Goal: Task Accomplishment & Management: Complete application form

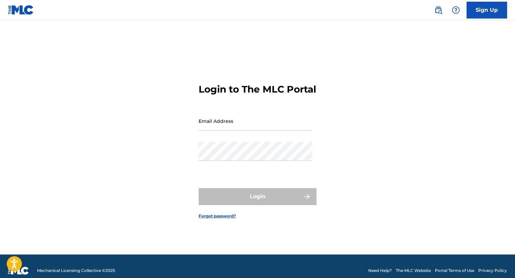
click at [209, 127] on input "Email Address" at bounding box center [255, 120] width 114 height 19
type input "Stosbackuploop@gmail.com"
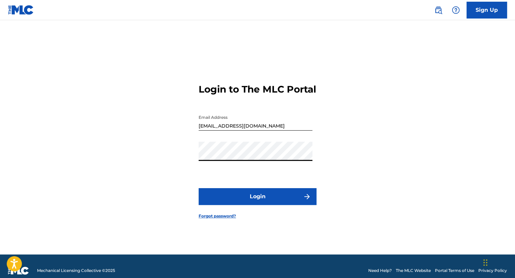
click at [198, 188] on button "Login" at bounding box center [257, 196] width 118 height 17
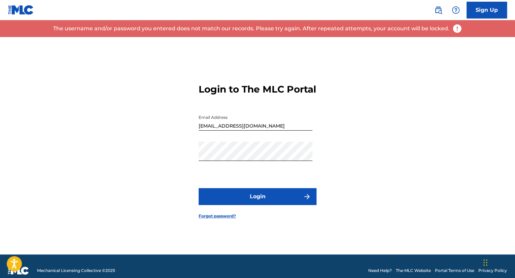
click at [113, 97] on div "Login to The MLC Portal Email Address Stosbackuploop@gmail.com Password Login F…" at bounding box center [257, 145] width 471 height 217
click at [477, 11] on link "Sign Up" at bounding box center [486, 10] width 40 height 17
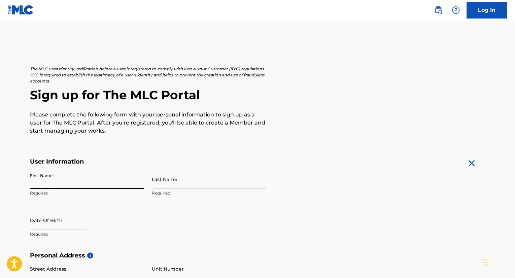
click at [76, 179] on input "First Name" at bounding box center [87, 179] width 114 height 19
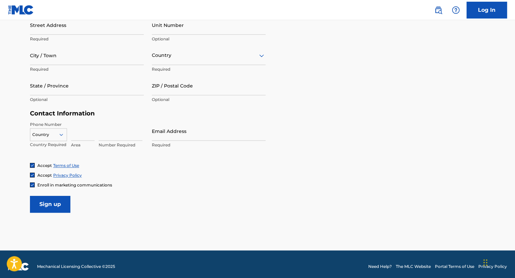
scroll to position [248, 0]
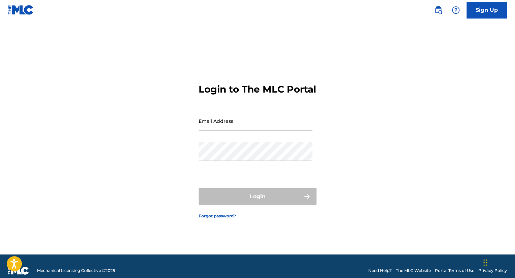
click at [247, 125] on input "Email Address" at bounding box center [255, 120] width 114 height 19
type input "Jeremiahmilfort0@gmail.com"
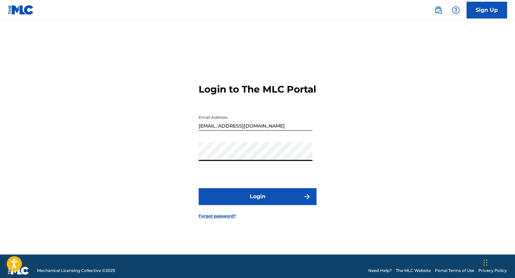
click at [198, 188] on button "Login" at bounding box center [257, 196] width 118 height 17
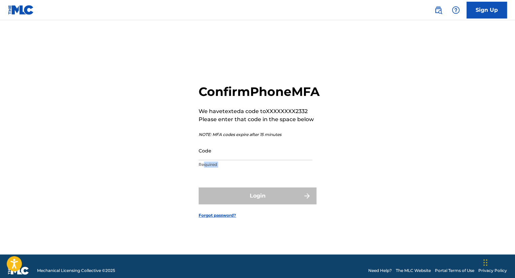
click at [203, 186] on form "Confirm Phone MFA We have texted a code to XXXXXXXX2332 Please enter that code …" at bounding box center [257, 145] width 118 height 217
click at [213, 155] on input "Code" at bounding box center [255, 150] width 114 height 19
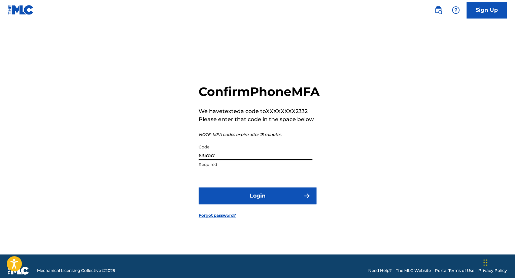
type input "634747"
click at [280, 204] on button "Login" at bounding box center [257, 195] width 118 height 17
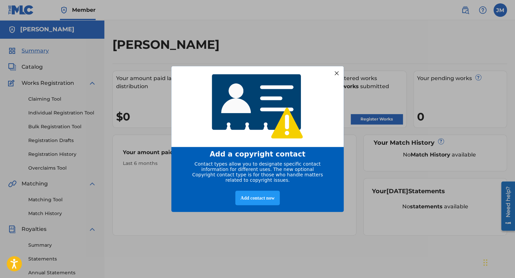
click at [337, 70] on div at bounding box center [336, 73] width 9 height 9
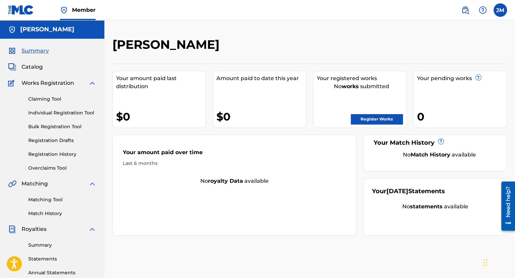
click at [30, 67] on span "Catalog" at bounding box center [32, 67] width 21 height 8
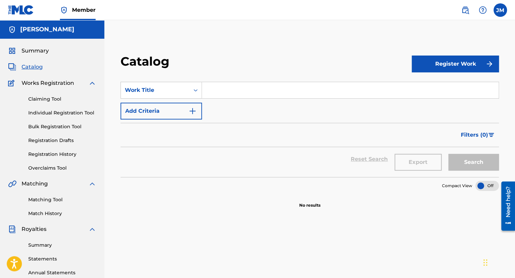
click at [73, 111] on link "Individual Registration Tool" at bounding box center [62, 112] width 68 height 7
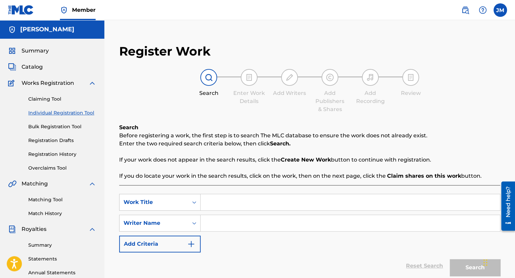
click at [66, 155] on link "Registration History" at bounding box center [62, 154] width 68 height 7
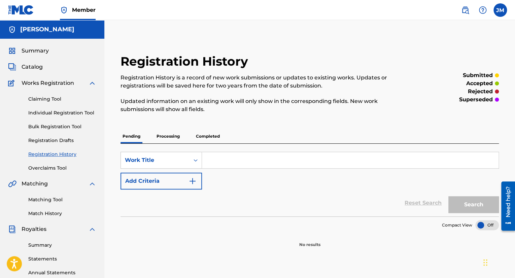
click at [64, 169] on link "Overclaims Tool" at bounding box center [62, 167] width 68 height 7
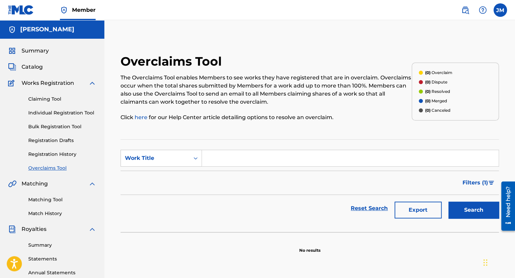
click at [61, 98] on link "Claiming Tool" at bounding box center [62, 99] width 68 height 7
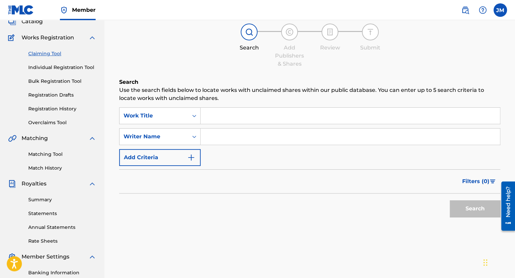
scroll to position [34, 0]
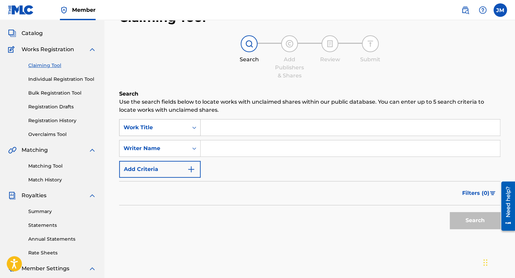
click at [193, 127] on icon "Search Form" at bounding box center [194, 127] width 4 height 2
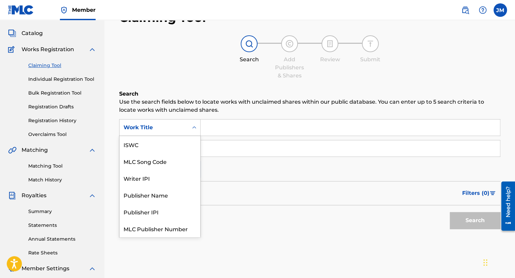
scroll to position [17, 0]
click at [158, 231] on div "Work Title" at bounding box center [159, 228] width 81 height 17
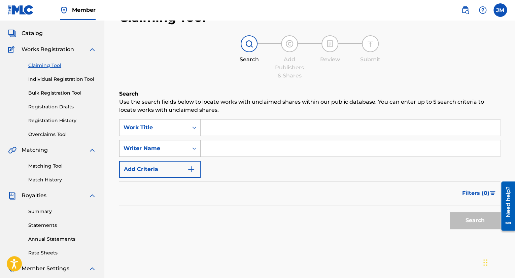
click at [176, 148] on div "Writer Name" at bounding box center [153, 148] width 61 height 8
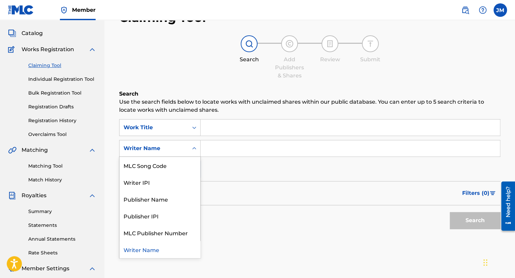
drag, startPoint x: 180, startPoint y: 148, endPoint x: 224, endPoint y: 151, distance: 43.8
click at [181, 148] on div "Writer Name" at bounding box center [153, 148] width 61 height 8
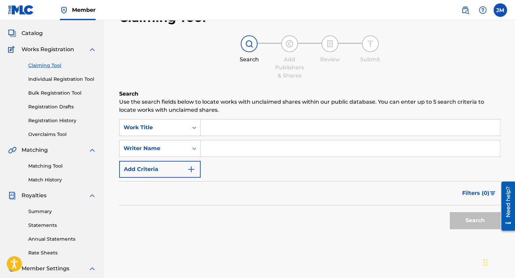
click at [227, 151] on input "Search Form" at bounding box center [349, 148] width 299 height 16
click at [191, 169] on img "Search Form" at bounding box center [191, 169] width 8 height 8
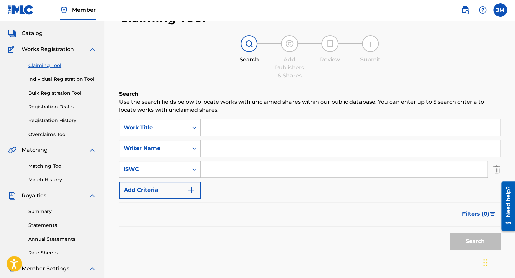
click at [194, 191] on img "Search Form" at bounding box center [191, 190] width 8 height 8
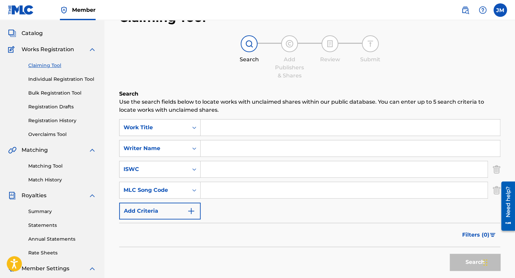
click at [196, 210] on button "Add Criteria" at bounding box center [159, 211] width 81 height 17
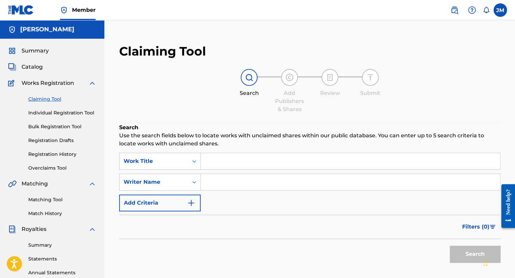
click at [27, 64] on span "Catalog" at bounding box center [32, 67] width 21 height 8
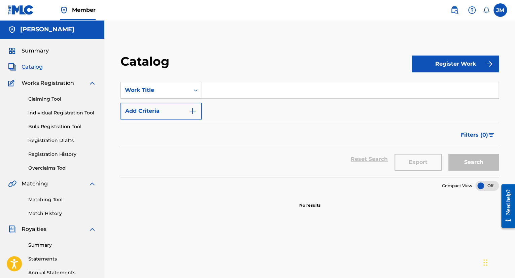
click at [470, 57] on button "Register Work" at bounding box center [454, 64] width 87 height 17
click at [422, 105] on link "By File Upload" at bounding box center [454, 102] width 87 height 16
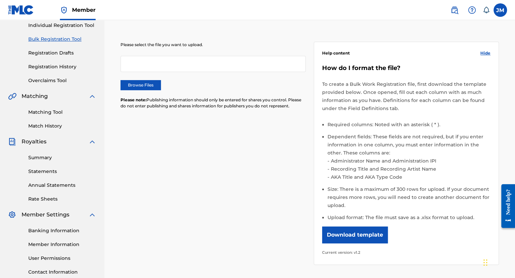
scroll to position [101, 0]
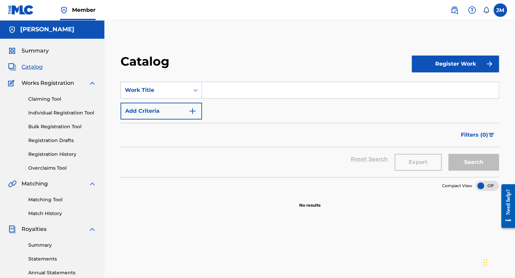
click at [452, 69] on button "Register Work" at bounding box center [454, 64] width 87 height 17
click at [423, 86] on link "Individual" at bounding box center [454, 86] width 87 height 16
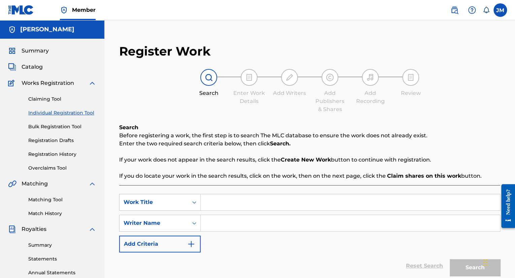
click at [230, 205] on input "Search Form" at bounding box center [349, 202] width 299 height 16
type input "Slizzy Gods"
click at [240, 225] on input "Search Form" at bounding box center [349, 223] width 299 height 16
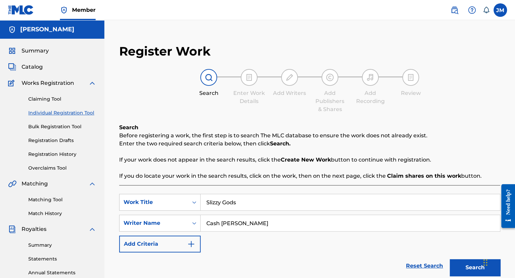
click at [461, 265] on button "Search" at bounding box center [474, 267] width 50 height 17
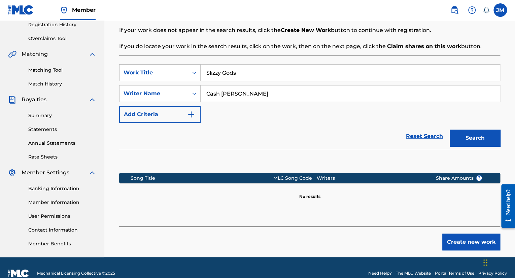
scroll to position [141, 0]
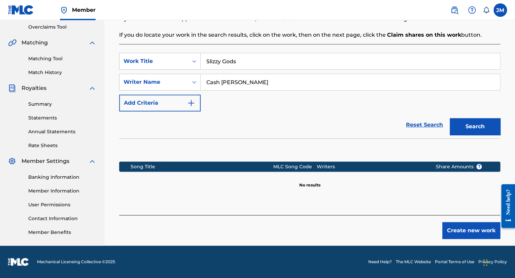
drag, startPoint x: 274, startPoint y: 84, endPoint x: 211, endPoint y: 99, distance: 64.9
click at [211, 99] on div "SearchWithCriteria2afd3b60-9f9d-4cc6-9dbf-0e312e796688 Work Title Slizzy Gods S…" at bounding box center [309, 82] width 381 height 59
type input "ash CobainC"
click at [236, 82] on input "ash CobainC" at bounding box center [349, 82] width 299 height 16
drag, startPoint x: 250, startPoint y: 83, endPoint x: 206, endPoint y: 82, distance: 43.8
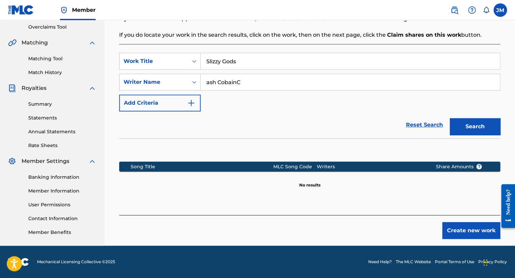
click at [206, 86] on input "ash CobainC" at bounding box center [349, 82] width 299 height 16
type input "Cash [PERSON_NAME]"
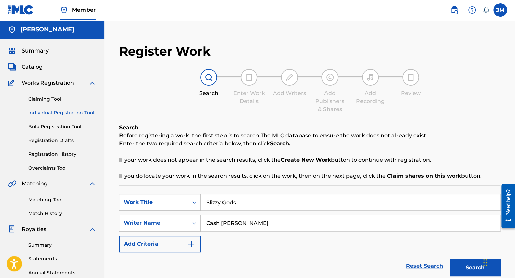
scroll to position [67, 0]
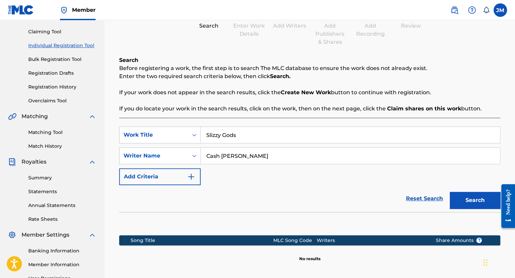
click at [410, 195] on link "Reset Search" at bounding box center [424, 198] width 44 height 15
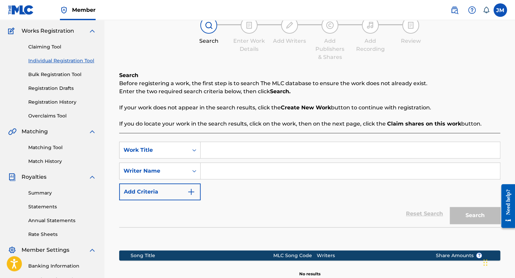
scroll to position [0, 0]
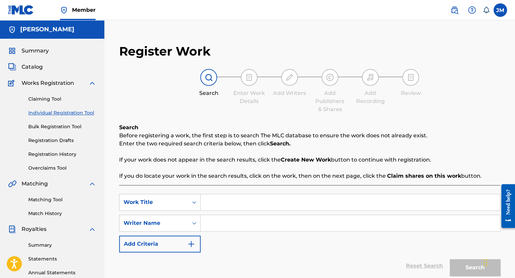
click at [33, 64] on span "Catalog" at bounding box center [32, 67] width 21 height 8
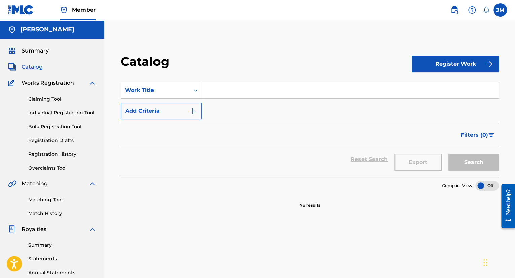
click at [441, 71] on button "Register Work" at bounding box center [454, 64] width 87 height 17
click at [427, 99] on link "By File Upload" at bounding box center [454, 102] width 87 height 16
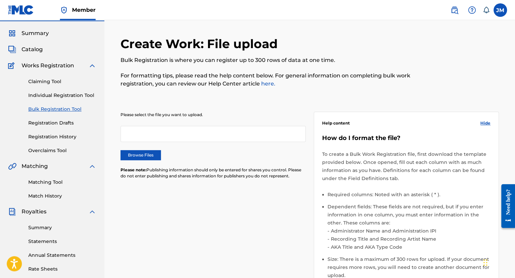
scroll to position [34, 0]
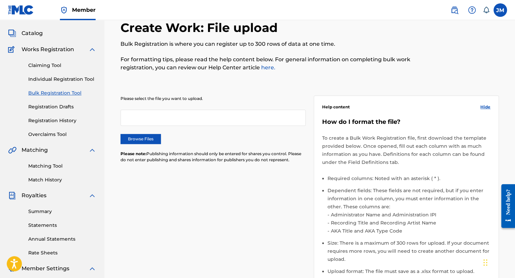
click at [140, 139] on label "Browse Files" at bounding box center [140, 139] width 40 height 10
click at [0, 0] on input "Browse Files" at bounding box center [0, 0] width 0 height 0
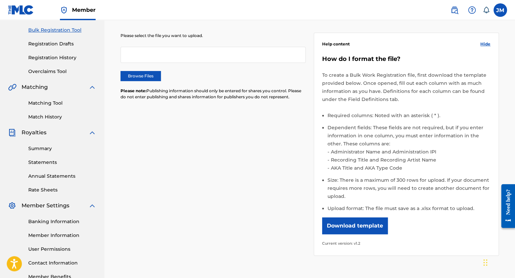
scroll to position [101, 0]
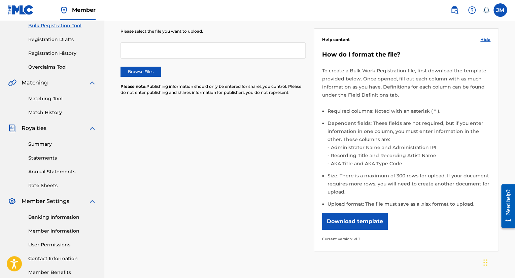
click at [346, 218] on button "Download template" at bounding box center [355, 221] width 66 height 17
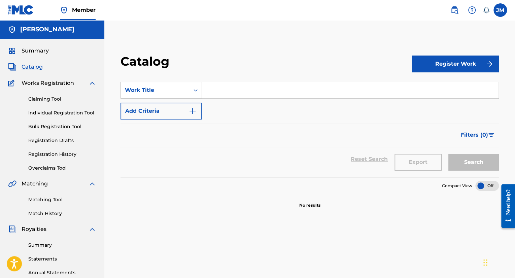
click at [39, 27] on h5 "[PERSON_NAME]" at bounding box center [47, 30] width 54 height 8
click at [13, 31] on img at bounding box center [12, 30] width 8 height 8
click at [502, 14] on label at bounding box center [499, 9] width 13 height 13
click at [500, 10] on input "[PERSON_NAME] [EMAIL_ADDRESS][DOMAIN_NAME] Notification Preferences Profile Log…" at bounding box center [500, 10] width 0 height 0
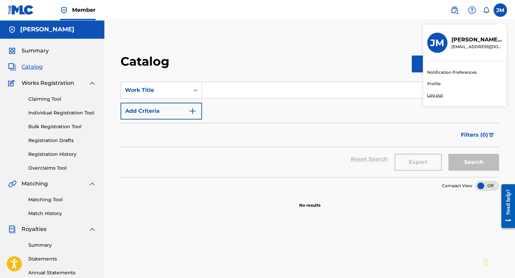
click at [435, 84] on link "Profile" at bounding box center [433, 84] width 13 height 6
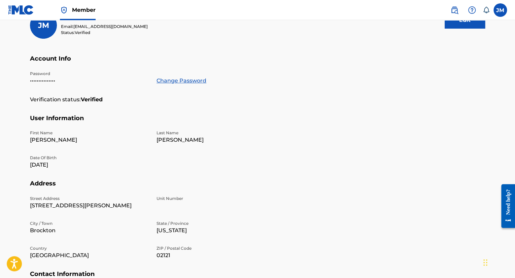
scroll to position [7, 0]
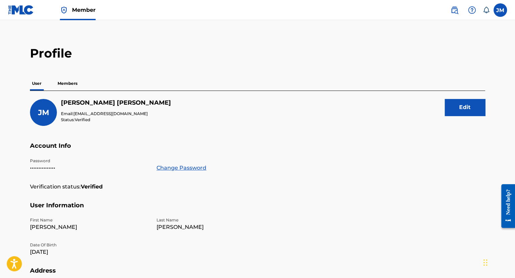
drag, startPoint x: 57, startPoint y: 85, endPoint x: 61, endPoint y: 84, distance: 4.1
click at [58, 85] on p "Members" at bounding box center [68, 83] width 24 height 14
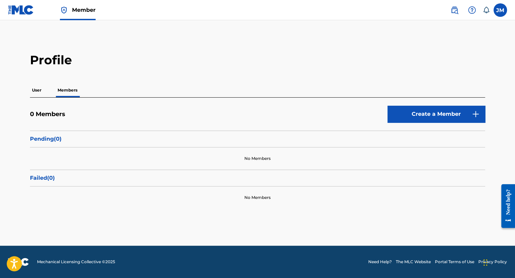
click at [35, 84] on p "User" at bounding box center [36, 90] width 13 height 14
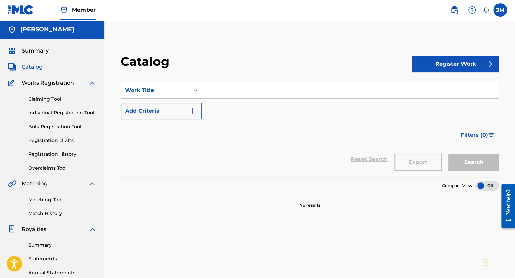
click at [49, 83] on span "Works Registration" at bounding box center [48, 83] width 52 height 8
click at [34, 65] on span "Catalog" at bounding box center [32, 67] width 21 height 8
click at [433, 65] on button "Register Work" at bounding box center [454, 64] width 87 height 17
click at [426, 99] on link "By File Upload" at bounding box center [454, 102] width 87 height 16
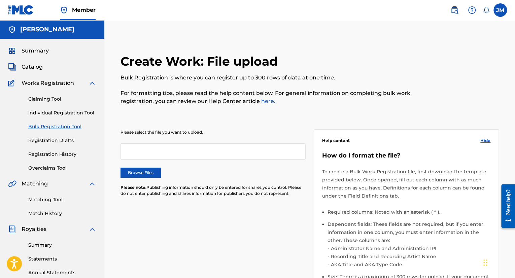
click at [143, 173] on label "Browse Files" at bounding box center [140, 173] width 40 height 10
click at [0, 0] on input "Browse Files" at bounding box center [0, 0] width 0 height 0
click at [137, 171] on label "Browse Files" at bounding box center [140, 173] width 40 height 10
click at [0, 0] on input "Browse Files" at bounding box center [0, 0] width 0 height 0
click at [47, 79] on span "Works Registration" at bounding box center [48, 83] width 52 height 8
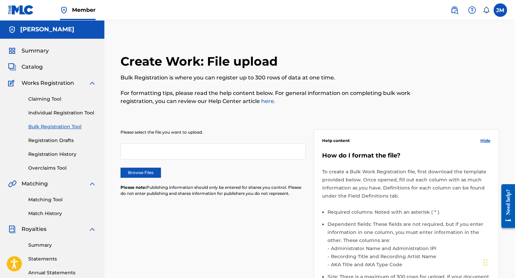
click at [93, 81] on img at bounding box center [92, 83] width 8 height 8
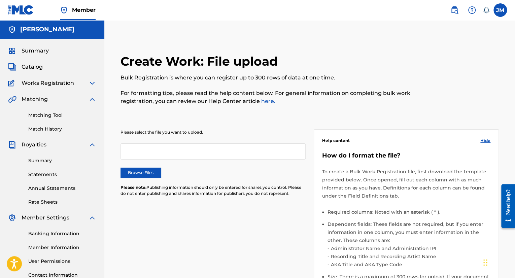
click at [26, 68] on span "Catalog" at bounding box center [32, 67] width 21 height 8
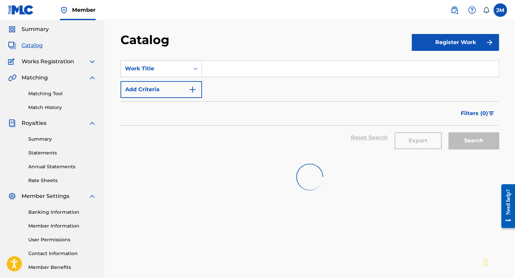
scroll to position [34, 0]
